Goal: Transaction & Acquisition: Purchase product/service

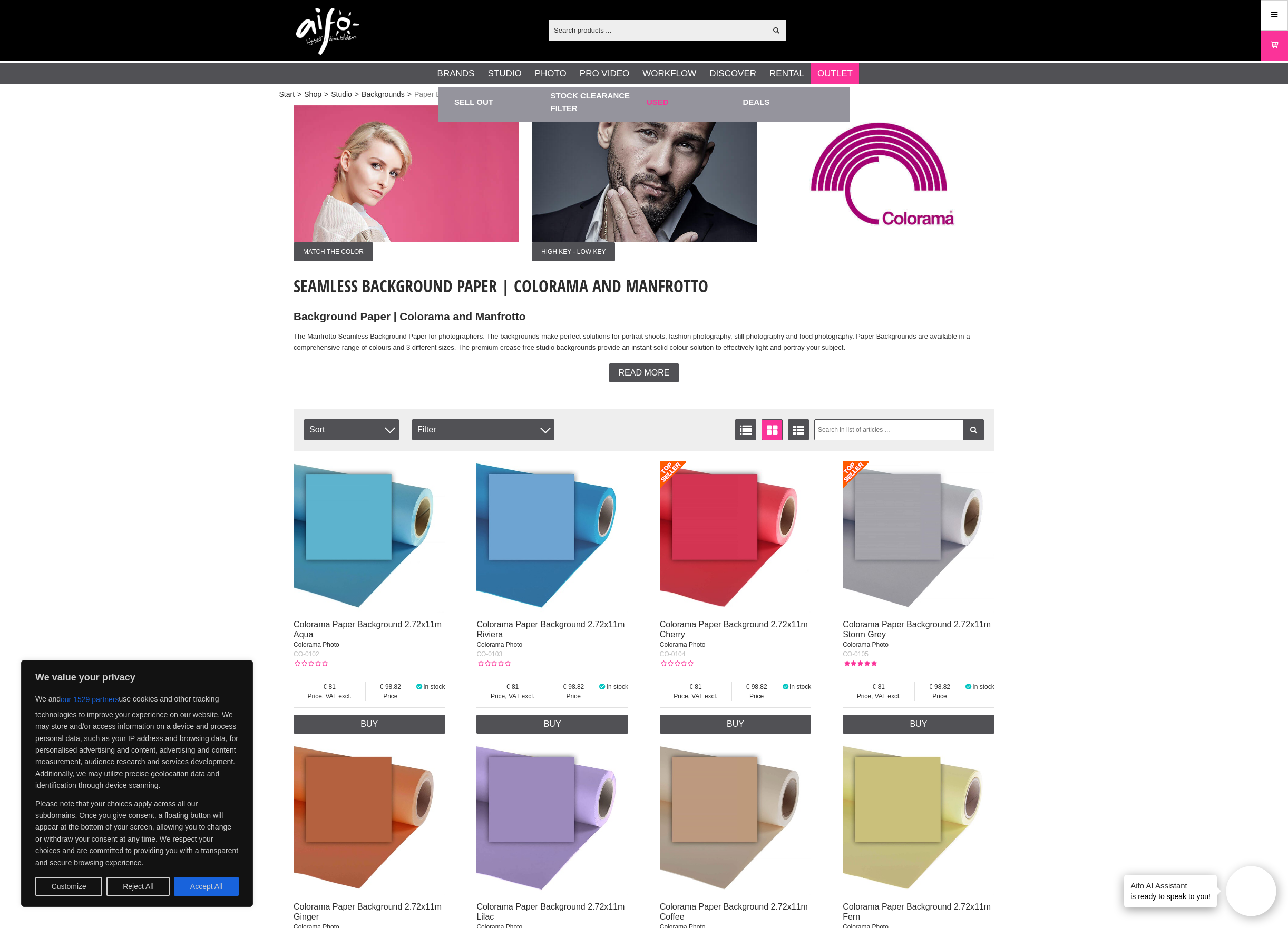
click at [655, 100] on link "Used" at bounding box center [692, 102] width 91 height 29
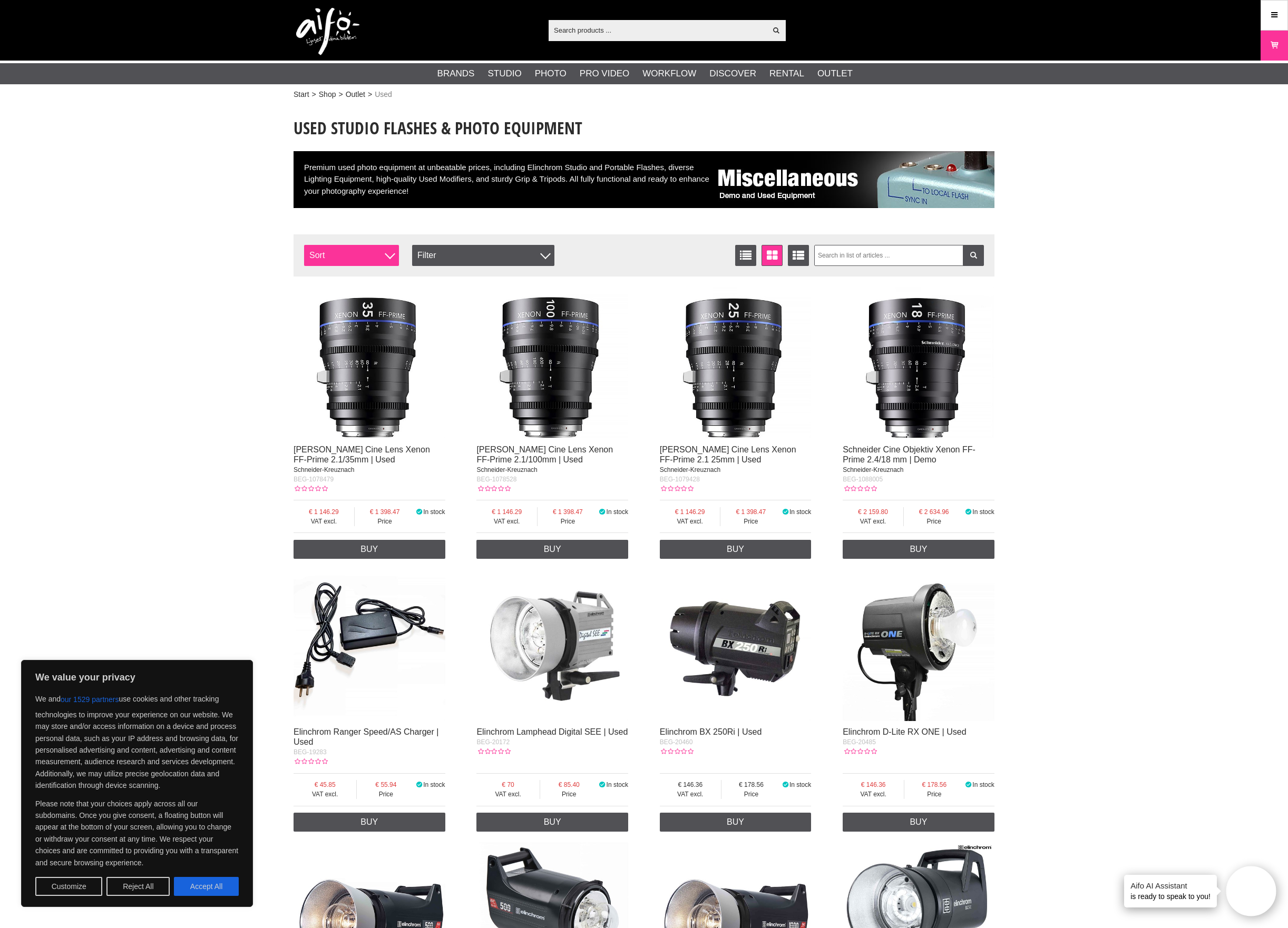
click at [383, 259] on span "Sort" at bounding box center [351, 256] width 95 height 21
click at [340, 303] on link "Price" at bounding box center [351, 298] width 95 height 21
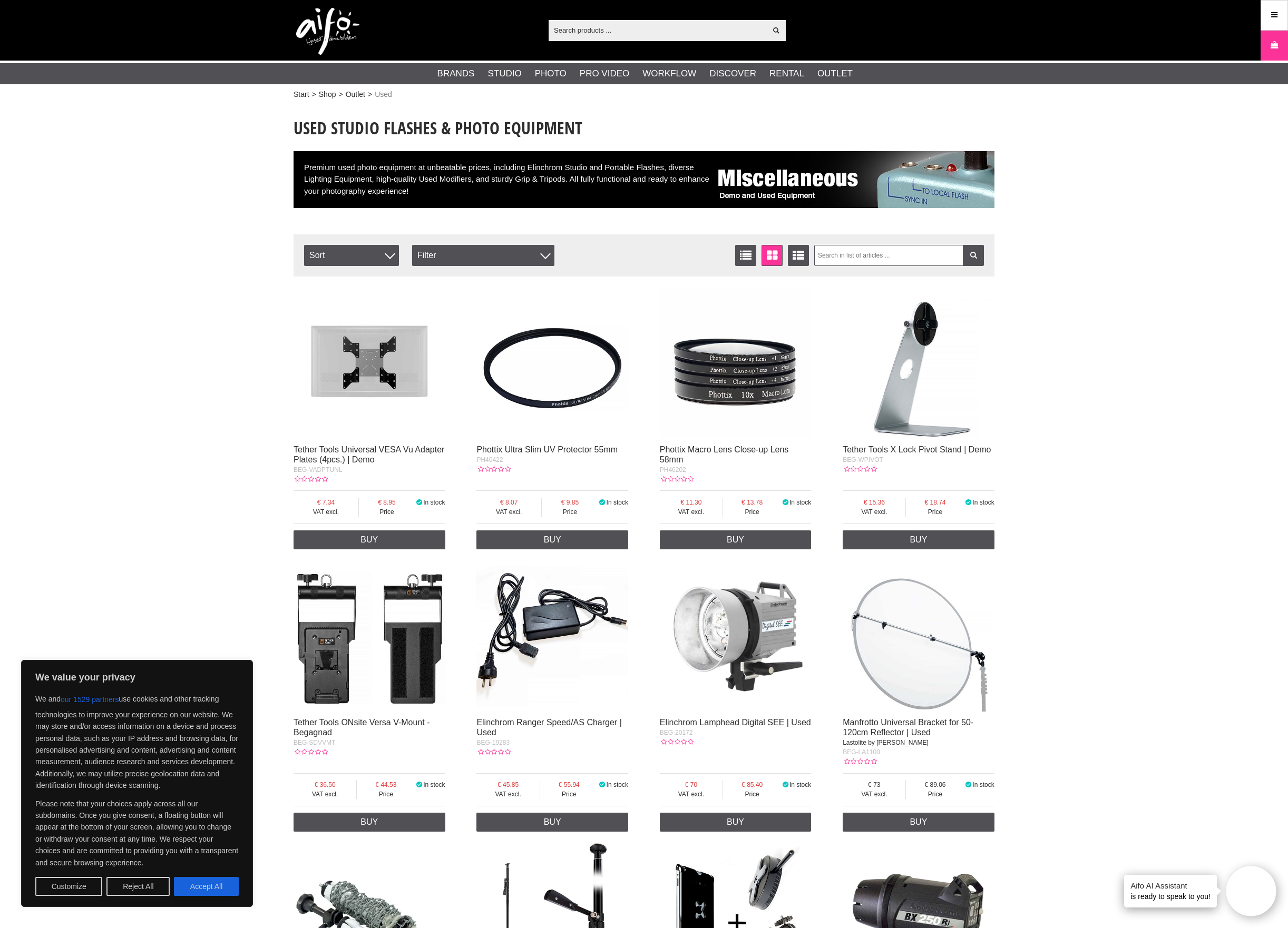
click at [203, 888] on button "Accept All" at bounding box center [206, 886] width 64 height 19
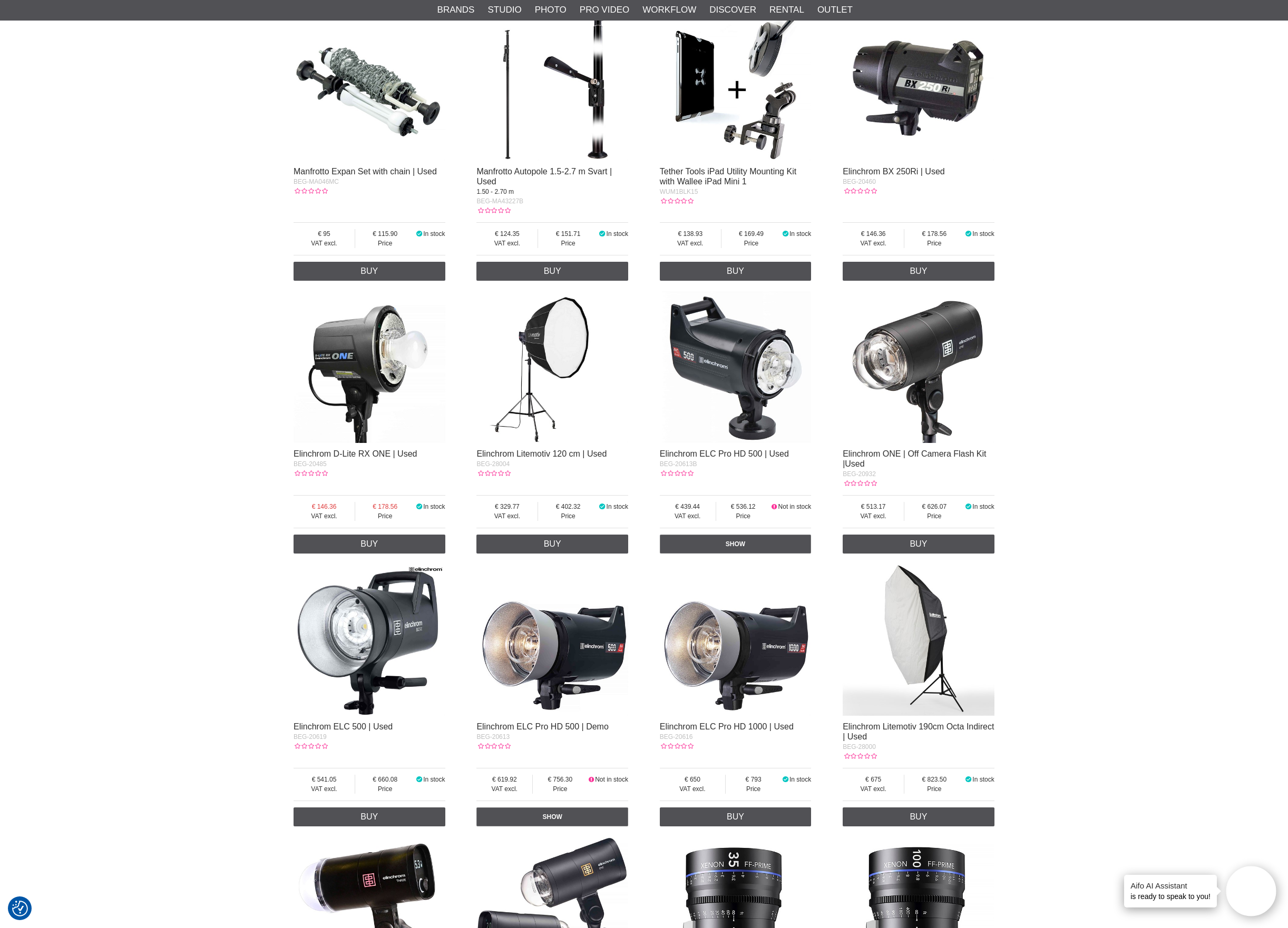
scroll to position [2160, 0]
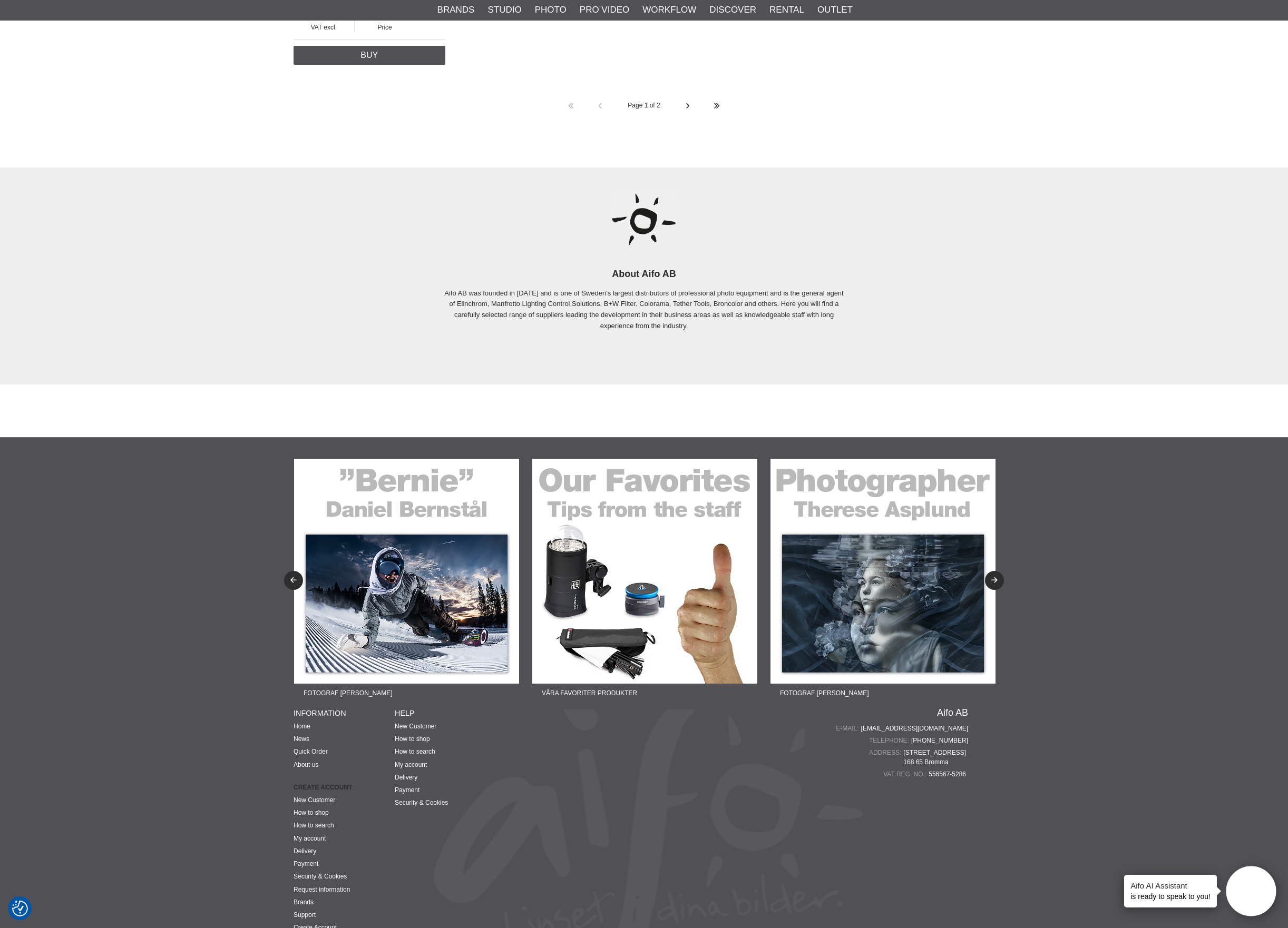
click at [418, 513] on img at bounding box center [406, 571] width 225 height 225
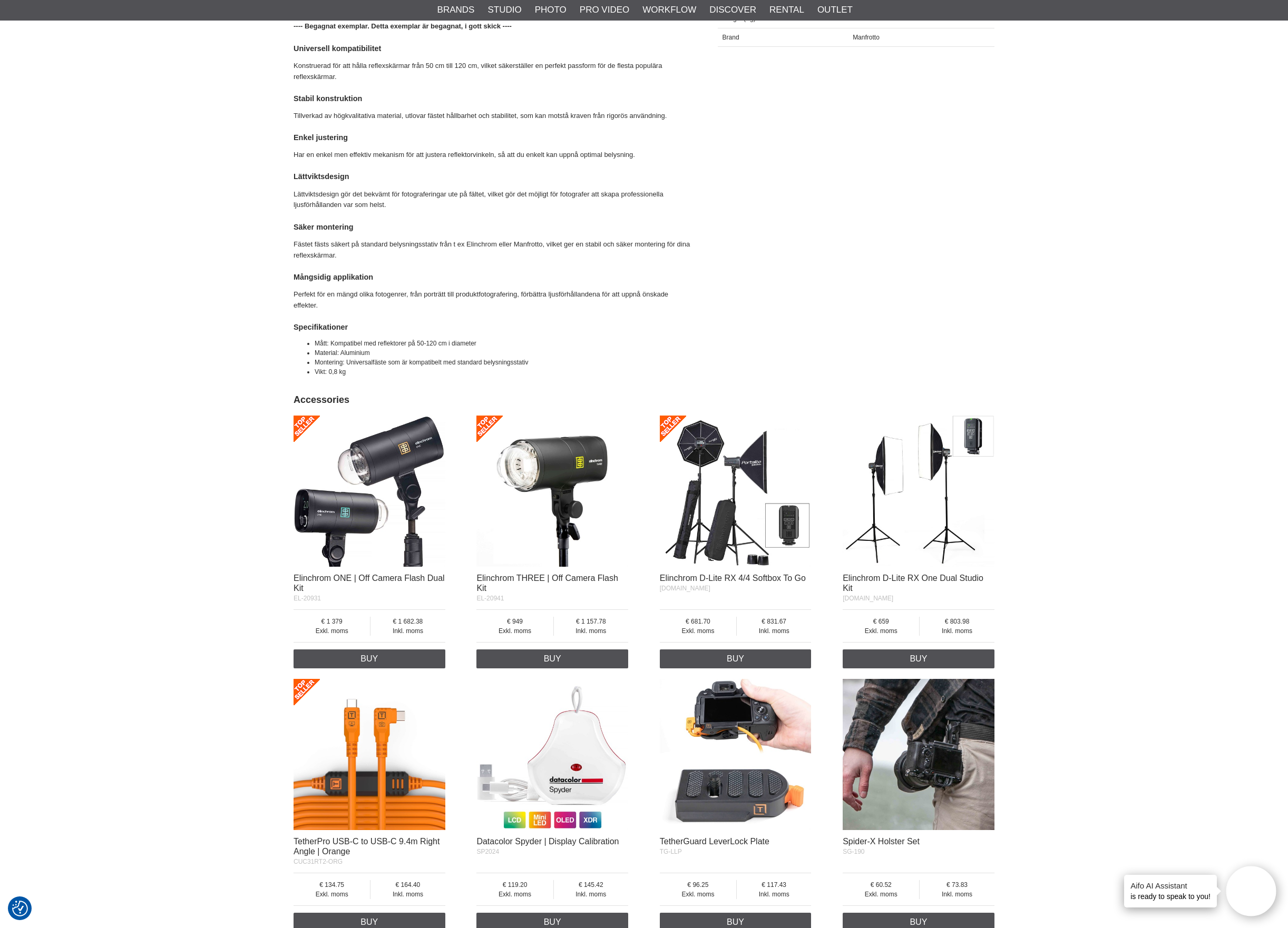
scroll to position [831, 0]
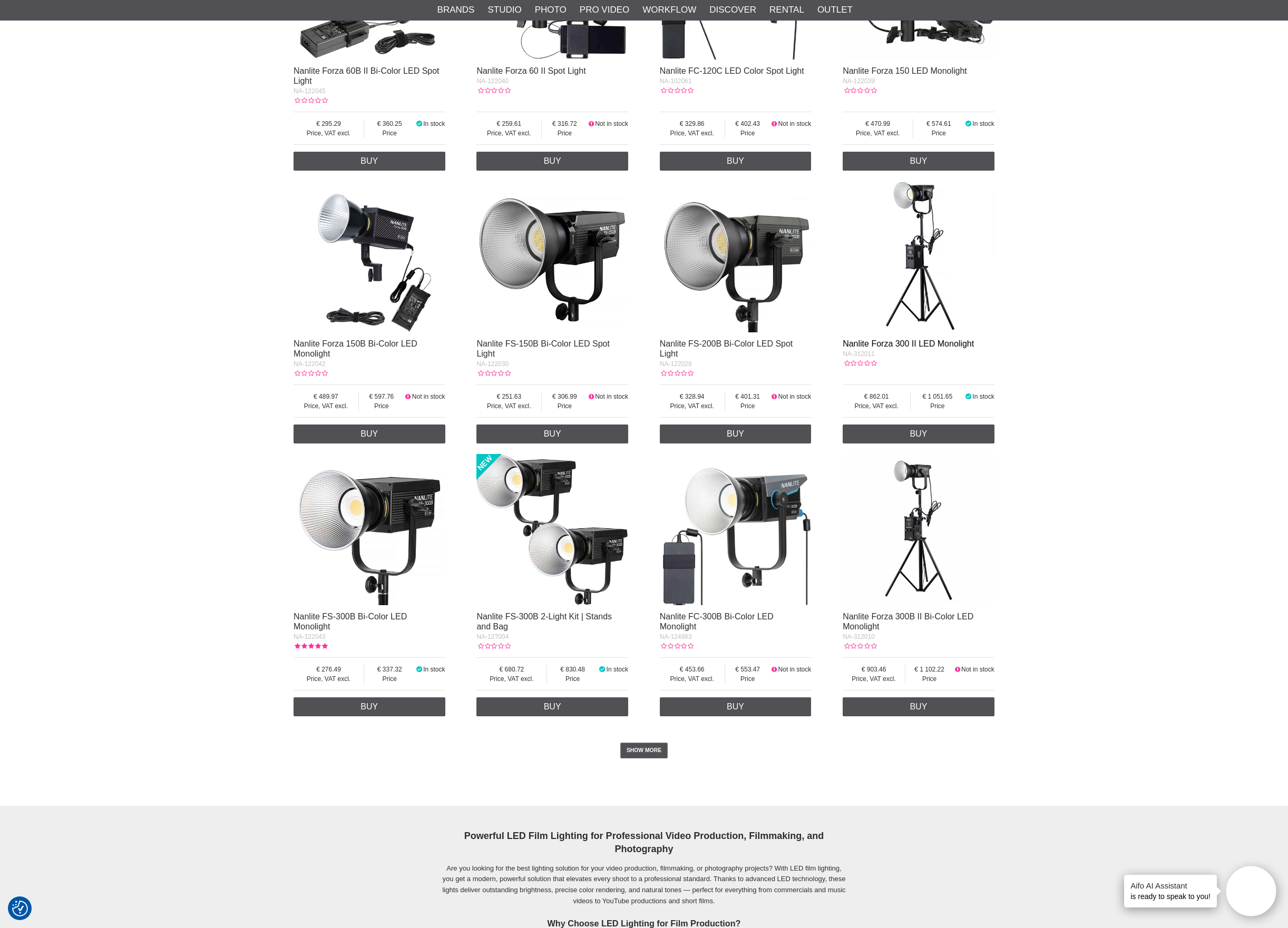
scroll to position [1709, 0]
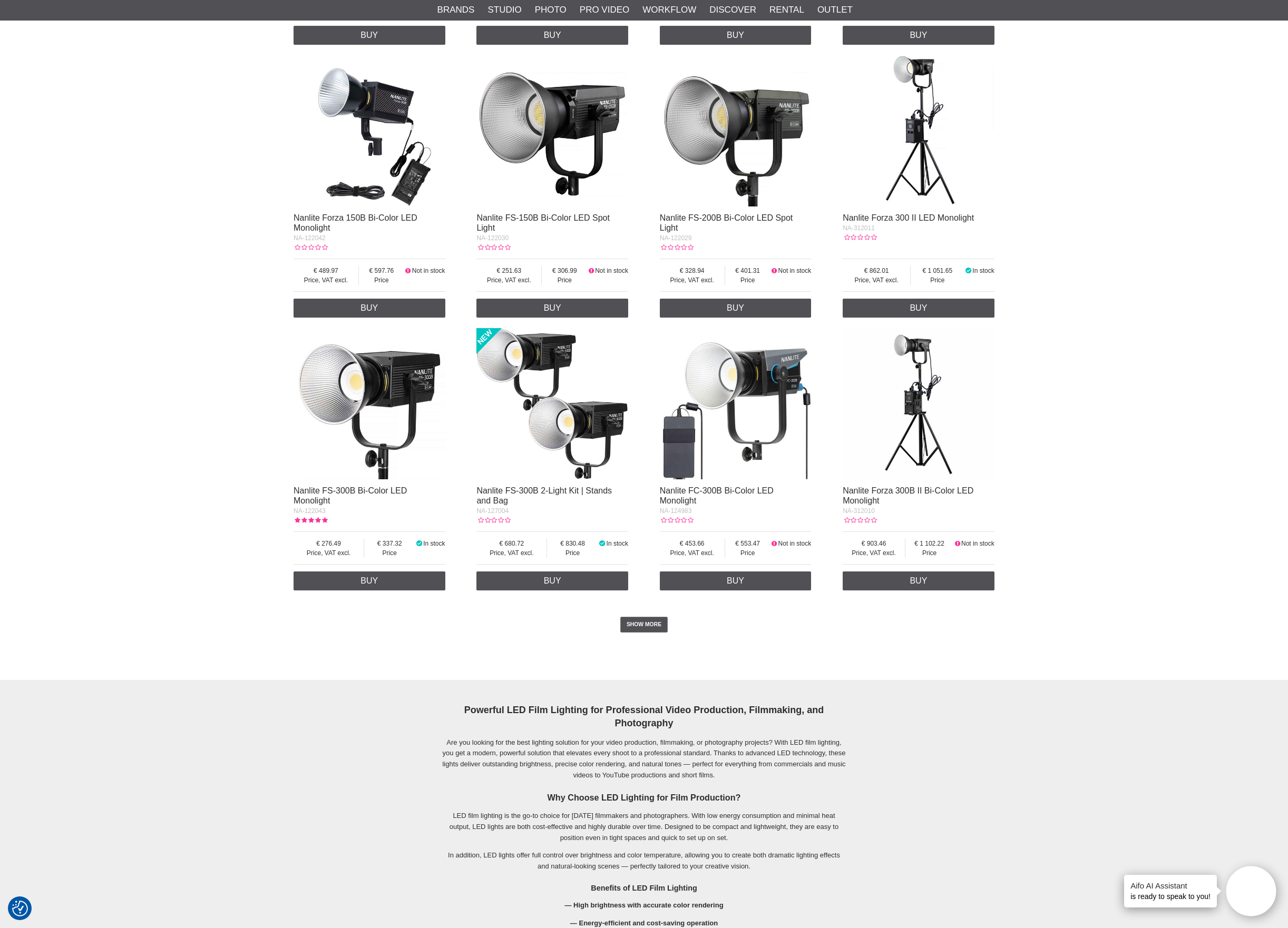
click at [349, 401] on img at bounding box center [370, 404] width 152 height 152
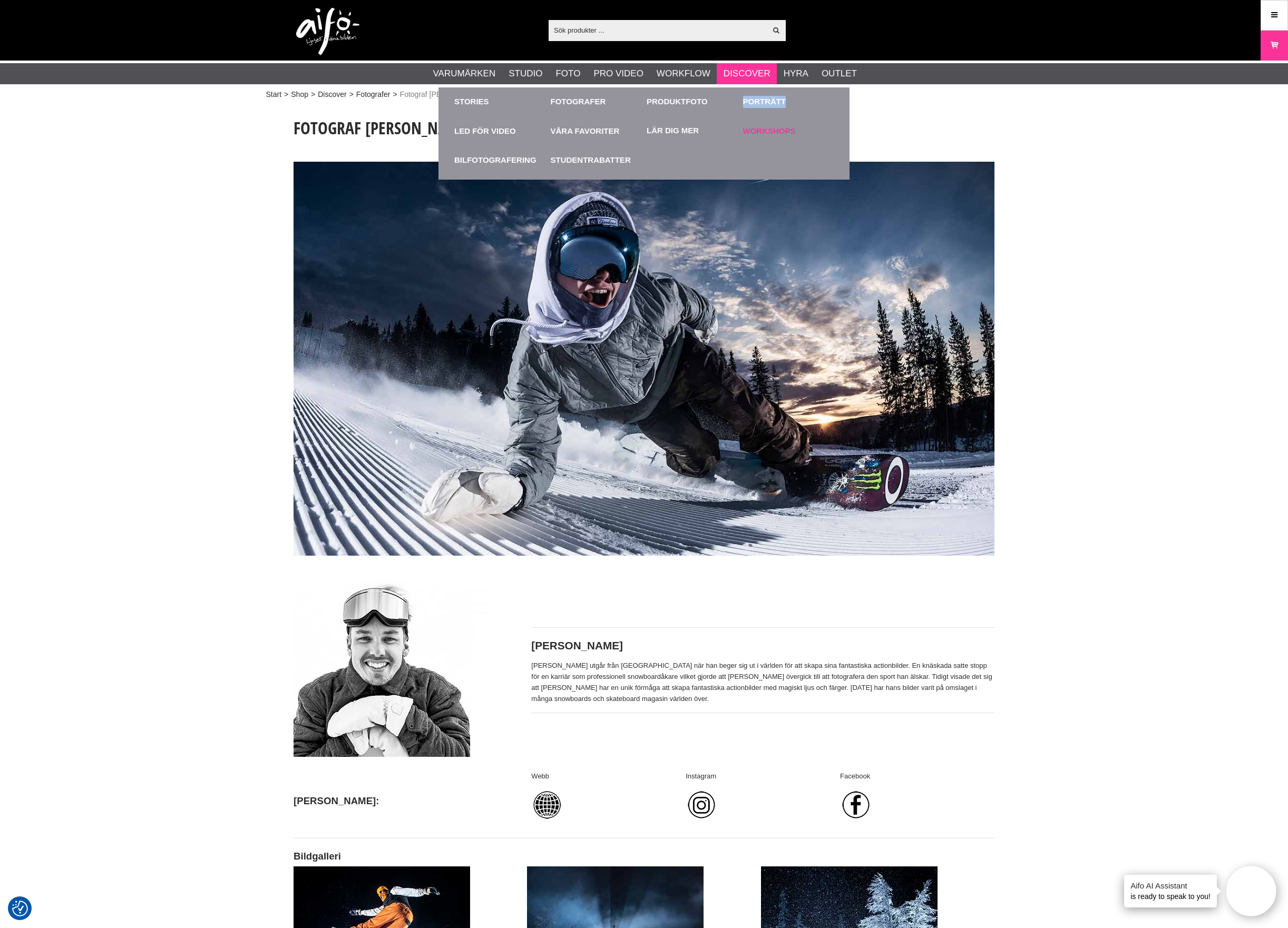
click at [759, 132] on link "Workshops" at bounding box center [787, 131] width 91 height 29
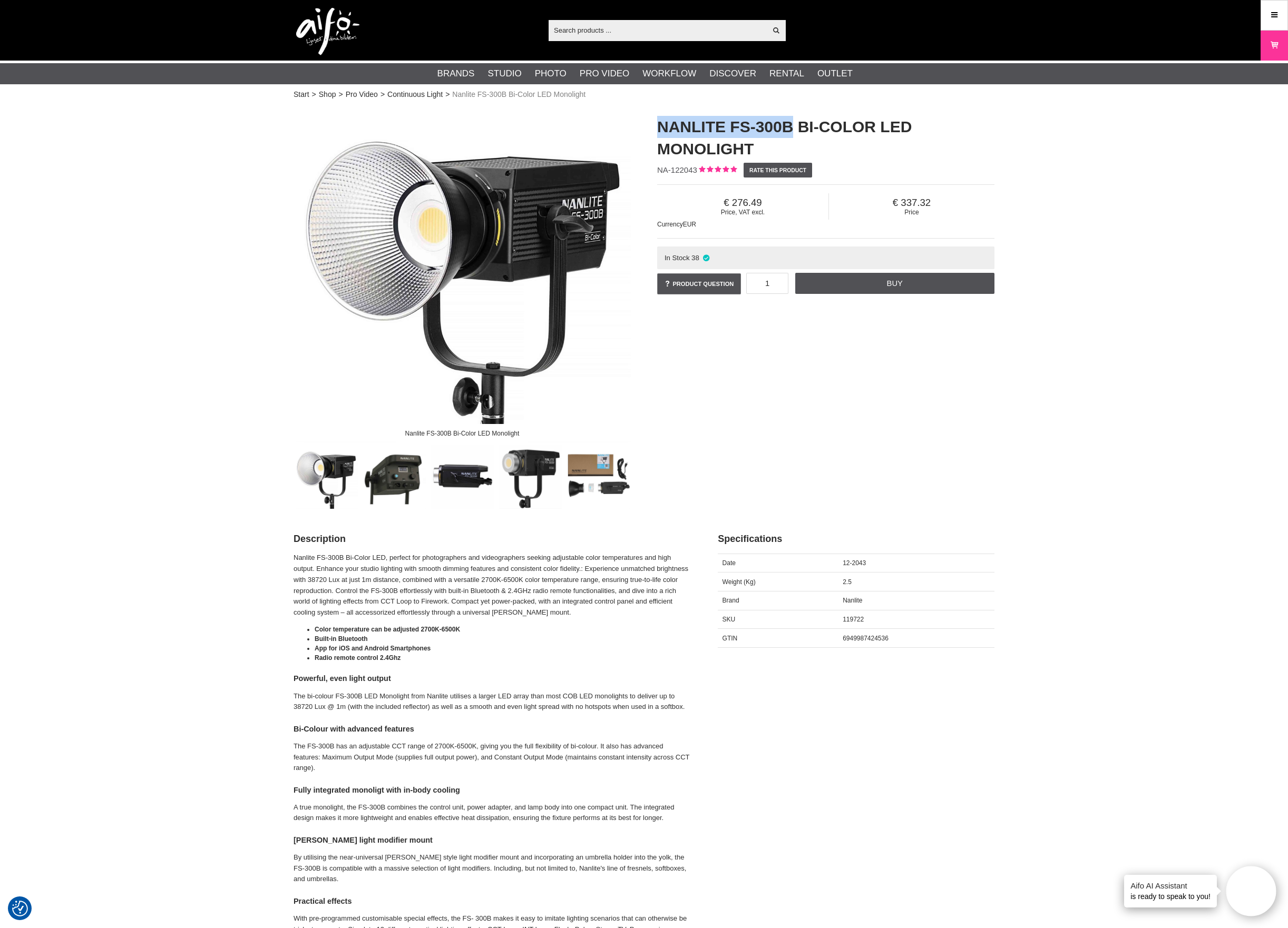
drag, startPoint x: 655, startPoint y: 120, endPoint x: 793, endPoint y: 132, distance: 138.5
click at [793, 132] on div "Nanlite FS-300B Bi-Color LED Monolight NA-122043 Rate this product Price, VAT e…" at bounding box center [825, 206] width 364 height 202
